Goal: Task Accomplishment & Management: Manage account settings

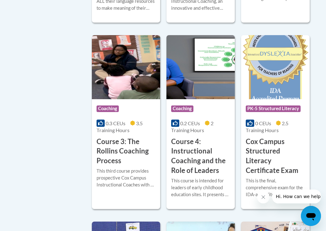
scroll to position [531, 0]
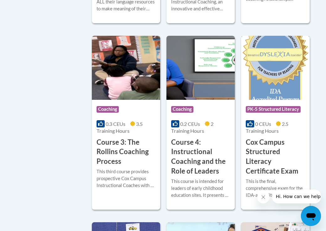
click at [278, 106] on span "PK-5 Structured Literacy" at bounding box center [273, 109] width 55 height 6
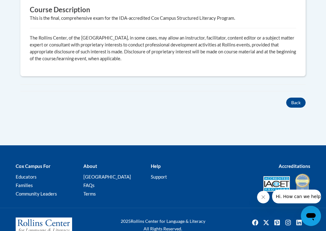
scroll to position [360, 0]
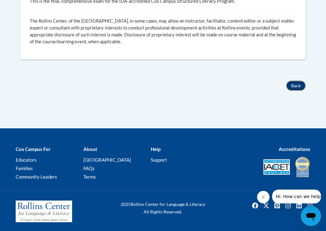
click at [296, 84] on button "Back" at bounding box center [295, 86] width 19 height 10
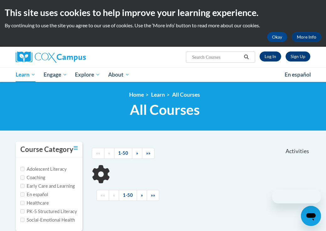
scroll to position [149, 0]
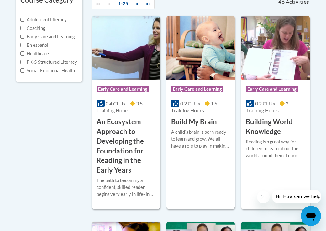
click at [301, 83] on div "Course Category: Early Care and Learning" at bounding box center [275, 90] width 59 height 14
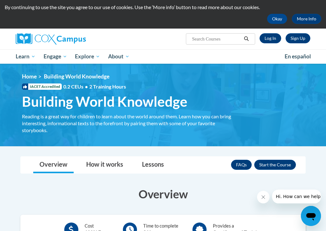
scroll to position [18, 0]
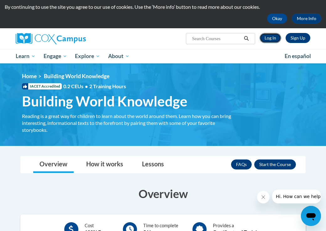
click at [269, 36] on link "Log In" at bounding box center [271, 38] width 22 height 10
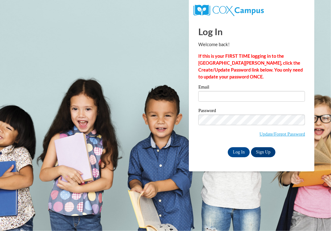
click at [269, 36] on h1 "Log In" at bounding box center [251, 31] width 107 height 13
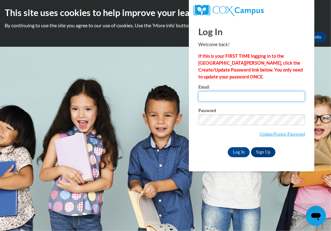
type input "[PERSON_NAME][EMAIL_ADDRESS][DOMAIN_NAME]"
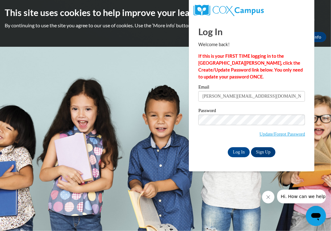
click at [269, 37] on h1 "Log In" at bounding box center [251, 31] width 107 height 13
click at [213, 103] on div "Email deborahsmith@sumterschools.org" at bounding box center [251, 96] width 107 height 22
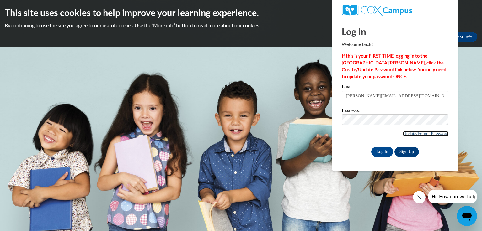
click at [330, 132] on link "Update/Forgot Password" at bounding box center [425, 133] width 45 height 5
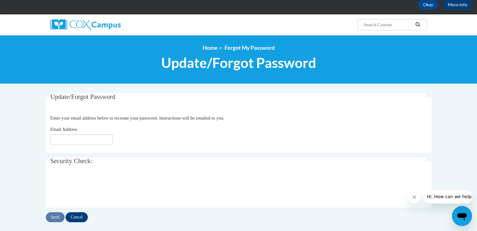
scroll to position [33, 0]
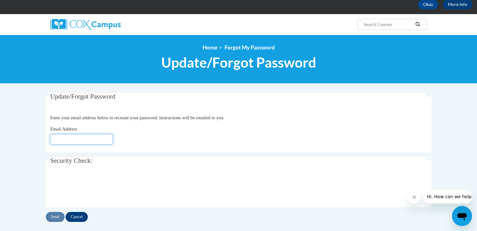
click at [61, 140] on input "Email Address" at bounding box center [81, 139] width 63 height 11
type input "[PERSON_NAME][EMAIL_ADDRESS][DOMAIN_NAME]"
click at [56, 214] on input "Send" at bounding box center [55, 217] width 19 height 10
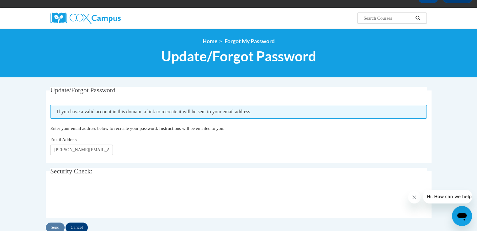
scroll to position [40, 0]
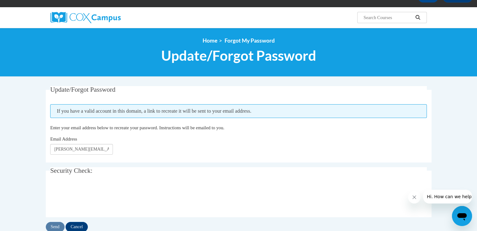
click at [56, 214] on fieldset "Security Check: Enter the security code + =" at bounding box center [239, 192] width 386 height 50
